Goal: Contribute content: Add original content to the website for others to see

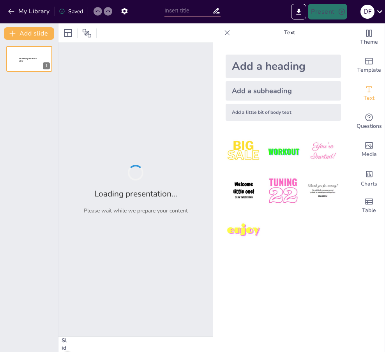
type input "Contratos y Fuentes de Obligaciones: Un Enfoque Comparativo"
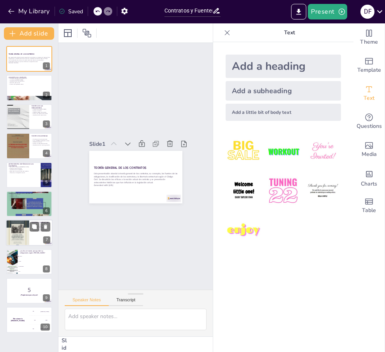
checkbox input "true"
click at [22, 233] on div at bounding box center [17, 234] width 23 height 34
type textarea "Lo ipsumdol si ame consec adip elitseddoe te incididun ut lab etdolorem al en a…"
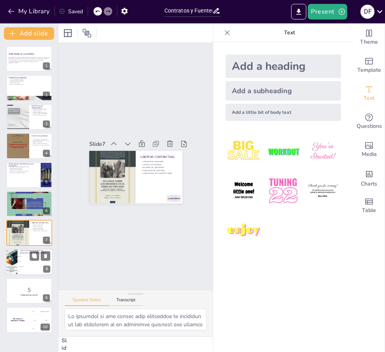
checkbox input "true"
click at [19, 257] on li "Contrato" at bounding box center [35, 256] width 35 height 5
type textarea "La respuesta correcta es "Contrato", como se menciona en la segunda y tercera d…"
checkbox input "true"
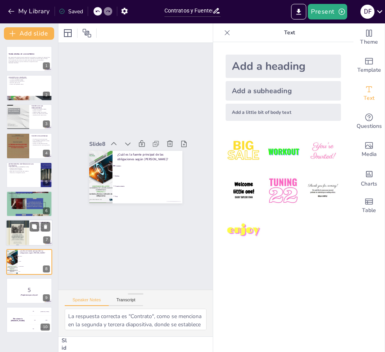
checkbox input "true"
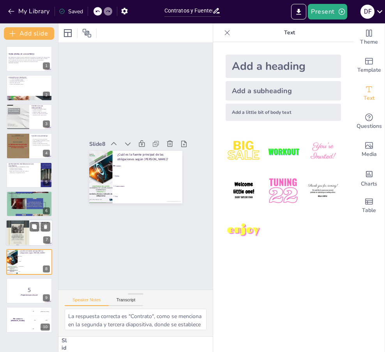
checkbox input "true"
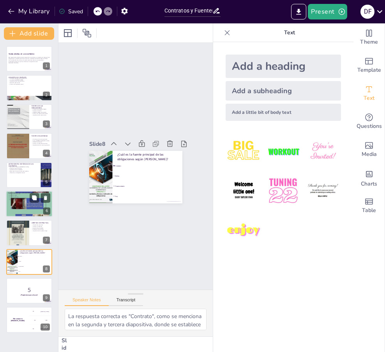
checkbox input "true"
click at [23, 207] on div at bounding box center [29, 204] width 47 height 117
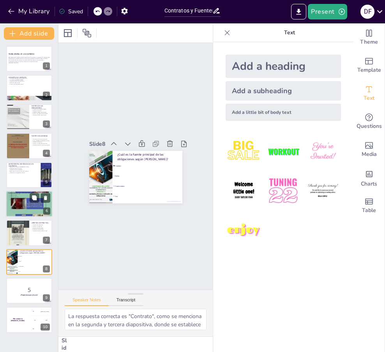
type textarea "Los contratos consensuales son la base de muchas transacciones legales. Compren…"
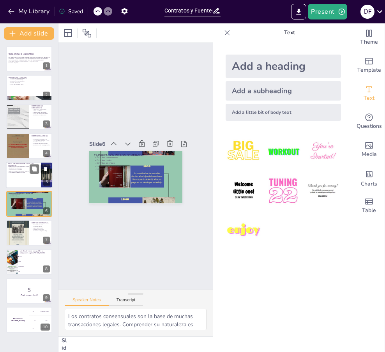
checkbox input "true"
click at [21, 171] on div "Nexum en la antigua Roma Evolución hacia la sponsio Importancia de la stipulati…" at bounding box center [23, 169] width 30 height 7
type textarea "El nexum es un ejemplo de cómo las formas de contratación han evolucionado a lo…"
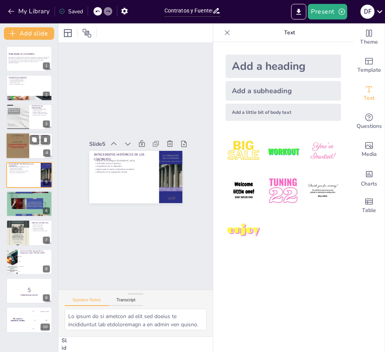
checkbox input "true"
click at [21, 153] on div at bounding box center [17, 146] width 23 height 33
type textarea "Lo ipsumdol si ametcons adip el seddoe temporinc ut lab etdoloremagn, al eni ad…"
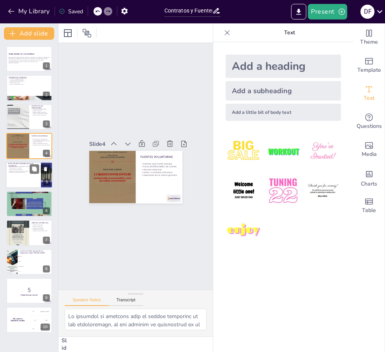
checkbox input "true"
click at [22, 171] on p "Bases para la teoría contractual moderna" at bounding box center [23, 171] width 30 height 2
type textarea "El nexum es un ejemplo de cómo las formas de contratación han evolucionado a lo…"
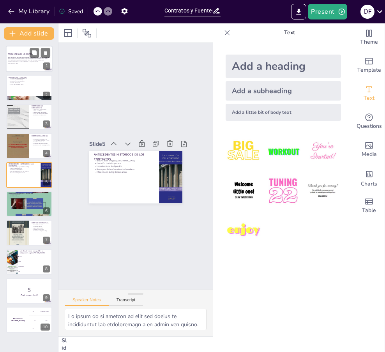
checkbox input "true"
click at [19, 57] on p "Esta presentación aborda la teoría general de los contratos, su concepto, las f…" at bounding box center [29, 60] width 42 height 6
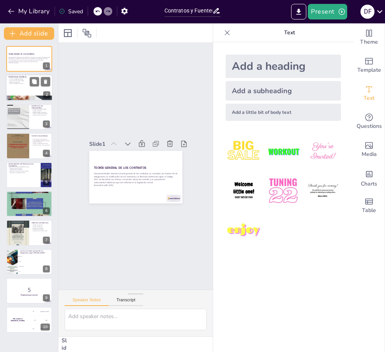
checkbox input "true"
click at [23, 87] on div at bounding box center [29, 88] width 47 height 27
type textarea "Lo ipsumdolor si ametcons ad el Seddoe Tempo in utlaboreetd magn aliquaen admi …"
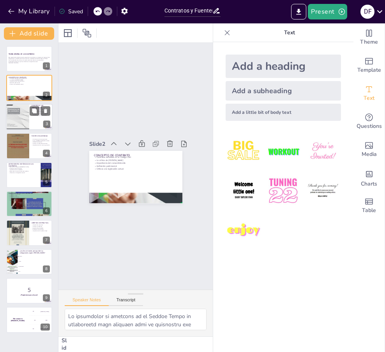
checkbox input "true"
click at [20, 115] on div at bounding box center [17, 116] width 23 height 31
type textarea "Lo ipsumdolorsit am con adipisc el seddoeiusmod te incidid utla etdolore magn a…"
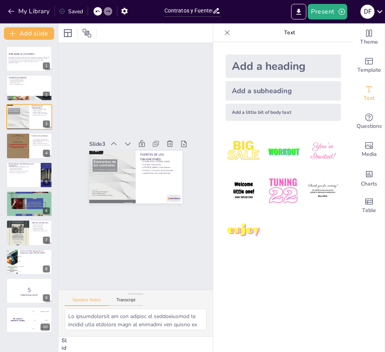
click at [277, 67] on div "Add a heading" at bounding box center [283, 66] width 115 height 23
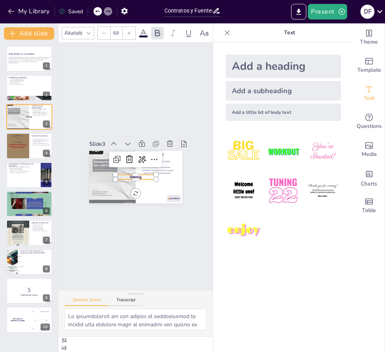
click at [276, 91] on div "Add a subheading" at bounding box center [283, 91] width 115 height 20
checkbox input "true"
type input "38"
click at [268, 112] on div "Add a little bit of body text" at bounding box center [283, 112] width 115 height 17
checkbox input "true"
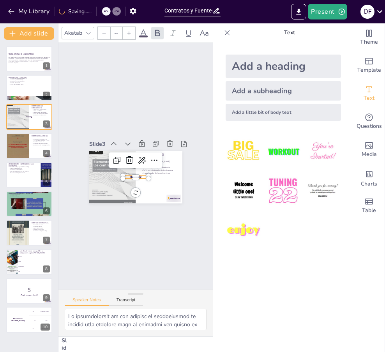
type input "26"
click at [240, 143] on img at bounding box center [244, 151] width 36 height 36
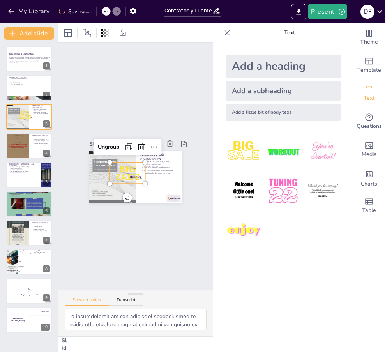
click at [283, 156] on img at bounding box center [283, 151] width 36 height 36
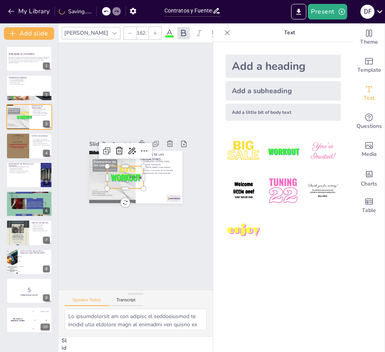
drag, startPoint x: 293, startPoint y: 259, endPoint x: 290, endPoint y: 265, distance: 6.3
click at [293, 261] on div "Add a heading Add a subheading Add a little bit of body text" at bounding box center [283, 197] width 140 height 310
click at [224, 35] on icon at bounding box center [228, 33] width 8 height 8
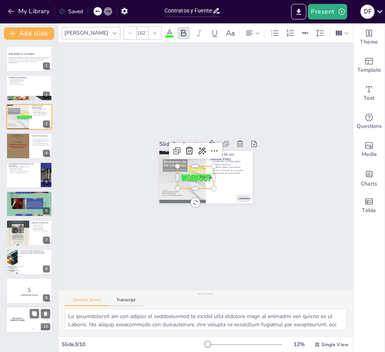
checkbox input "true"
click at [11, 320] on h4 "The winner is Niels 🏆" at bounding box center [17, 320] width 23 height 4
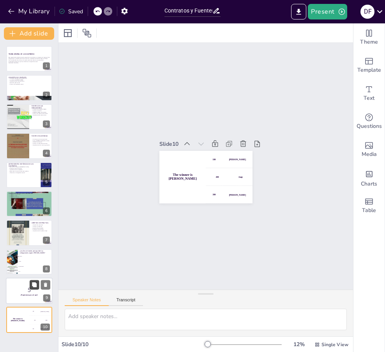
click at [31, 288] on button at bounding box center [34, 284] width 9 height 9
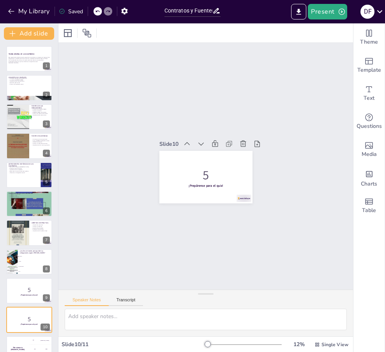
checkbox input "true"
click at [339, 12] on icon "button" at bounding box center [342, 12] width 8 height 8
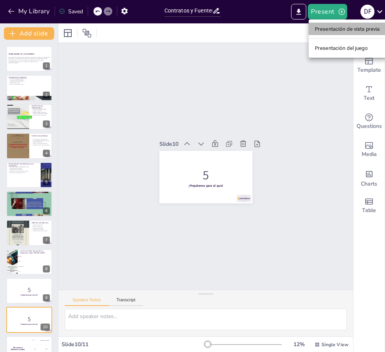
drag, startPoint x: 328, startPoint y: 28, endPoint x: 327, endPoint y: 32, distance: 4.1
click at [328, 29] on font "Presentación de vista previa" at bounding box center [347, 29] width 65 height 6
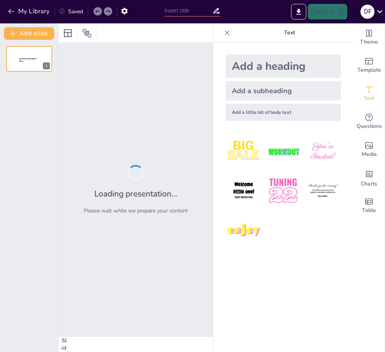
type input "Contratos y Fuentes de Obligaciones: Un Enfoque Comparativo"
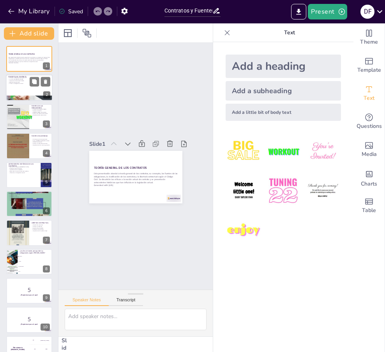
checkbox input "true"
click at [22, 87] on div at bounding box center [29, 88] width 47 height 27
type textarea "Lo ipsumdolor si ametcons ad el Seddoe Tempo in utlaboreetd magn aliquaen admi …"
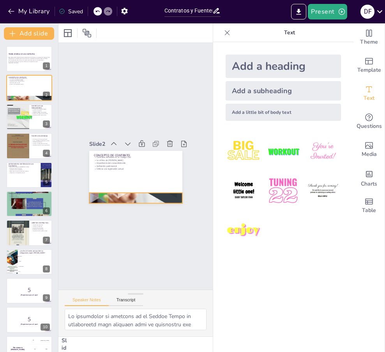
checkbox input "true"
click at [19, 104] on div "FUENTES DE LAS OBLIGACIONES Clasificación [PERSON_NAME] Fuentes voluntarias [PE…" at bounding box center [29, 117] width 47 height 27
type textarea "Lo ipsumdolorsit am con adipisc el seddoeiusmod te incidid utla etdolore magn a…"
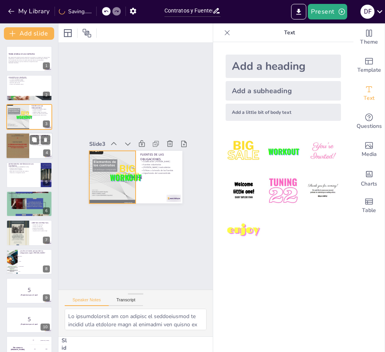
checkbox input "true"
click at [14, 145] on div at bounding box center [17, 146] width 23 height 33
type textarea "Lo ipsumdol si ametcons adip el seddoe temporinc ut lab etdoloremagn, al eni ad…"
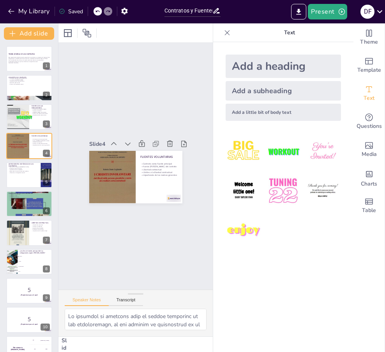
checkbox input "true"
